Goal: Find specific page/section: Find specific page/section

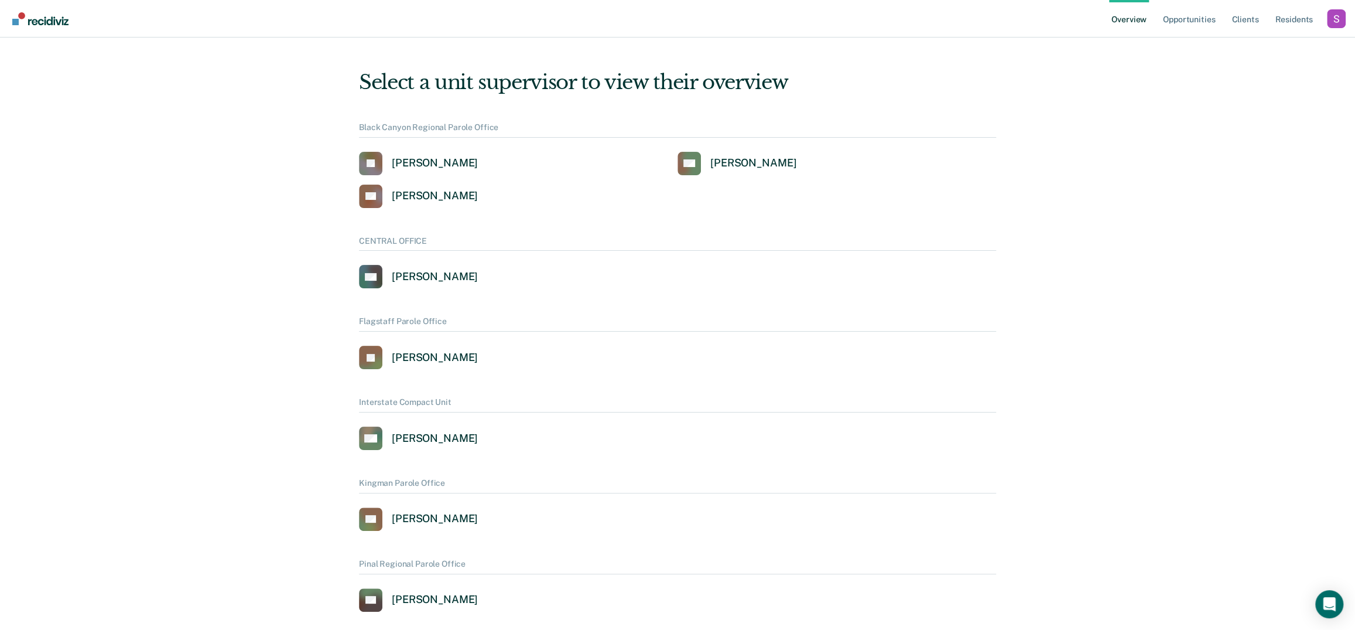
click at [1349, 22] on div "Overview Opportunities Client s Resident s Profile How it works Log Out" at bounding box center [677, 18] width 1355 height 37
click at [1339, 22] on div "Profile dropdown button" at bounding box center [1336, 18] width 19 height 19
click at [1274, 46] on link "Profile" at bounding box center [1289, 47] width 94 height 10
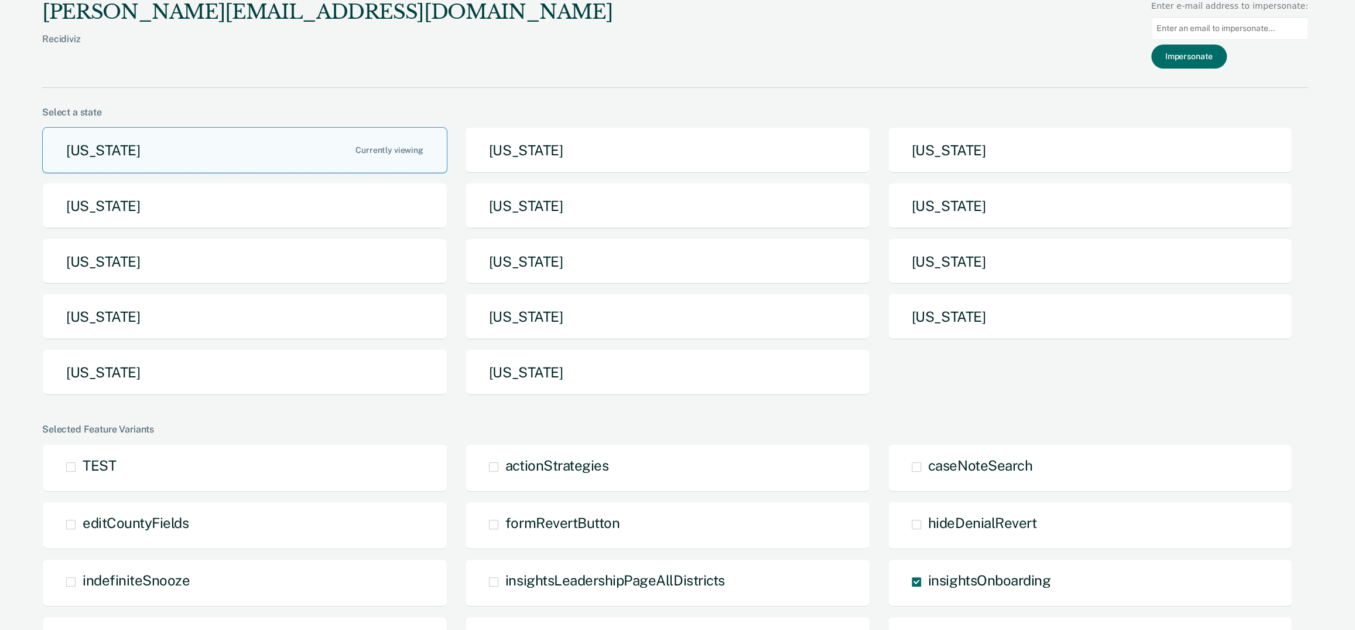
click at [1209, 18] on input at bounding box center [1229, 28] width 157 height 23
type input "[PERSON_NAME]"
click at [332, 365] on button "[US_STATE]" at bounding box center [244, 372] width 405 height 46
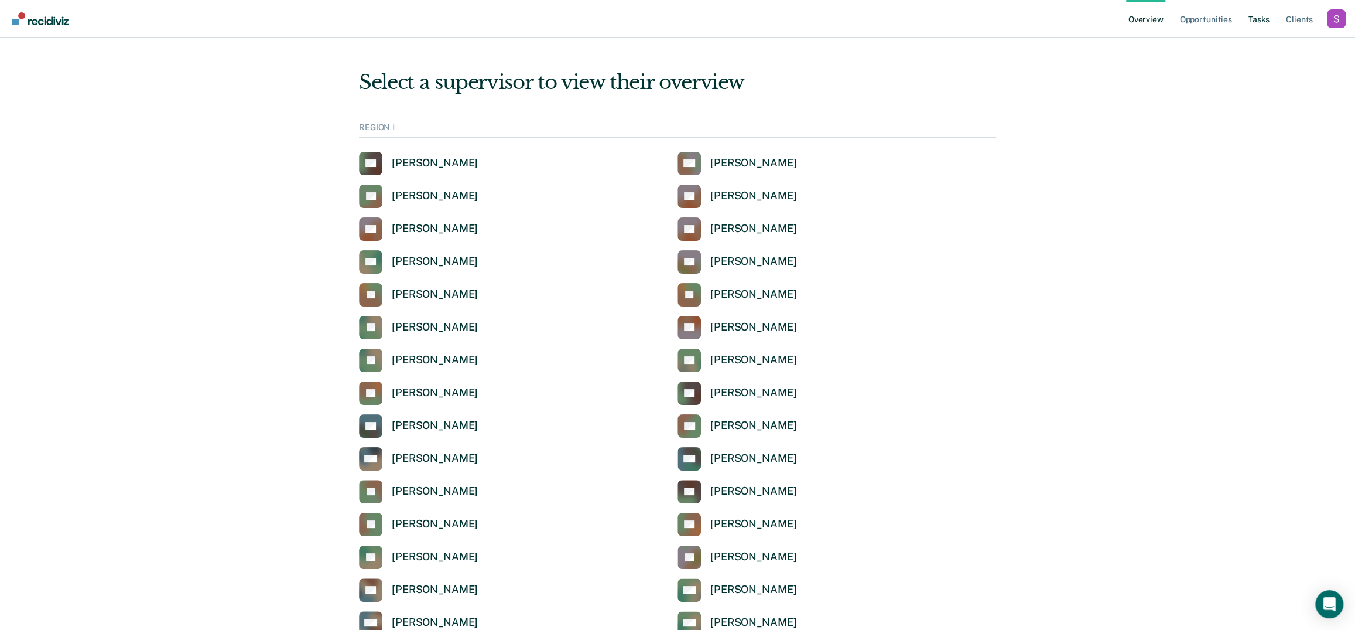
click at [1262, 26] on link "Tasks" at bounding box center [1259, 18] width 26 height 37
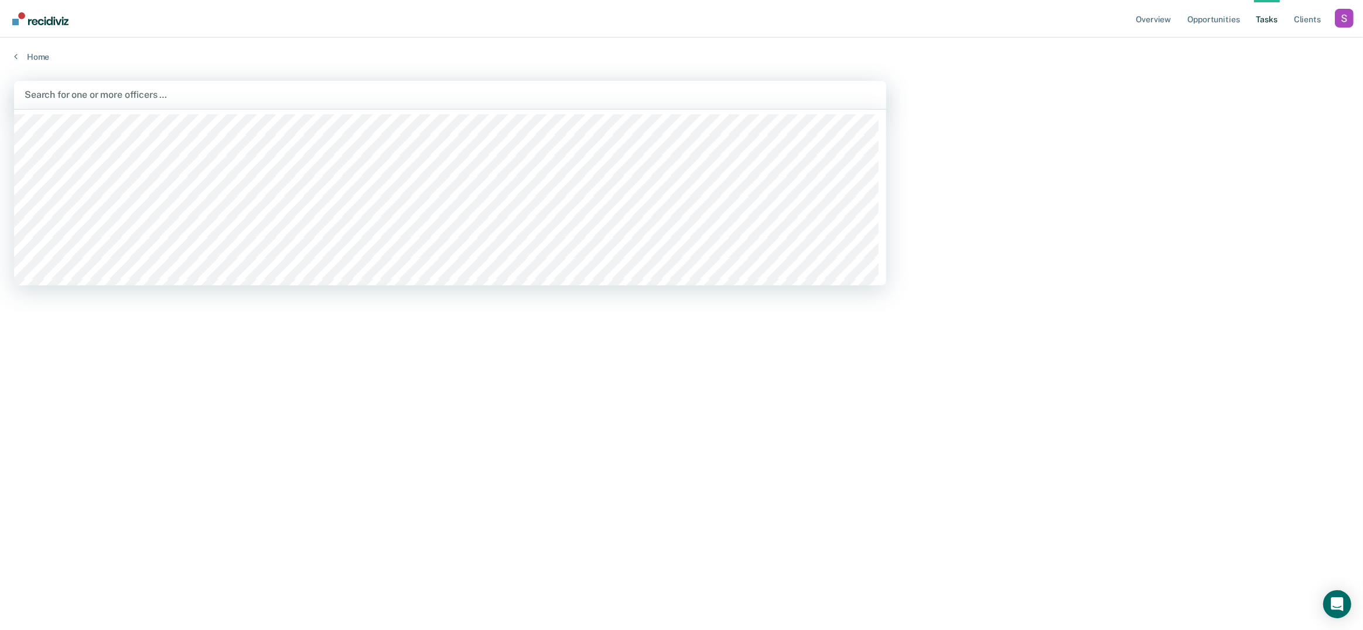
click at [655, 97] on div at bounding box center [450, 94] width 851 height 13
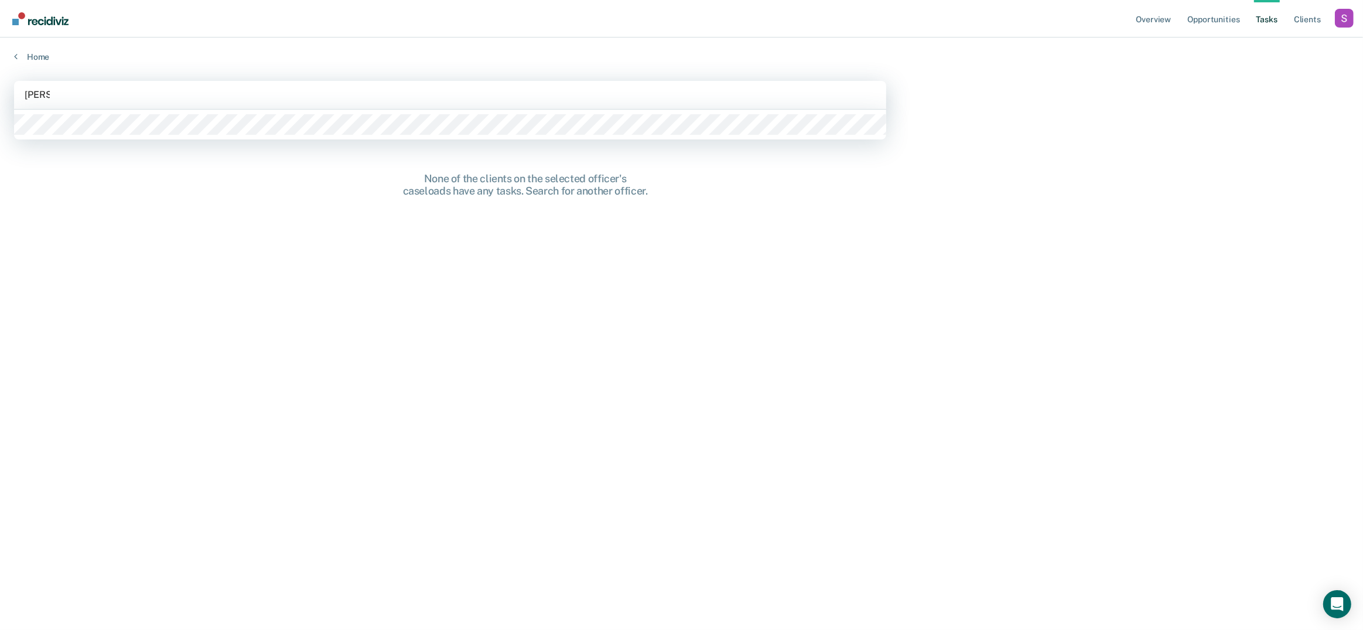
type input "[PERSON_NAME]"
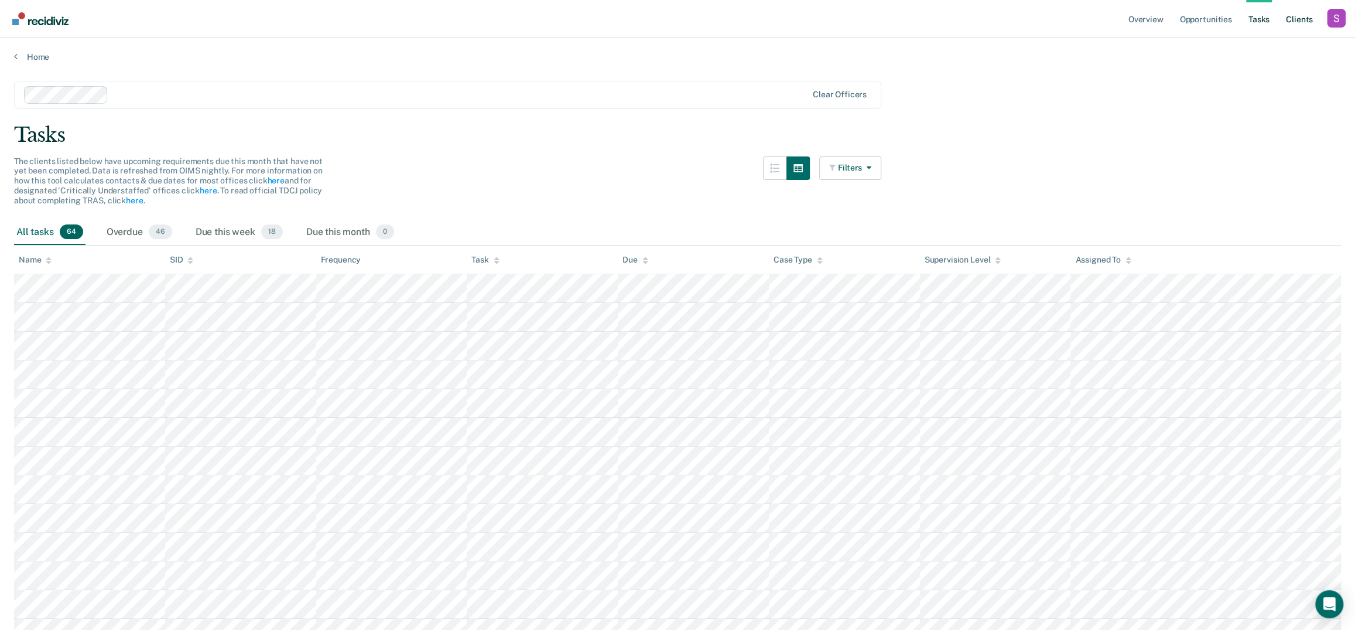
click at [1288, 19] on link "Client s" at bounding box center [1300, 18] width 32 height 37
